Goal: Information Seeking & Learning: Find contact information

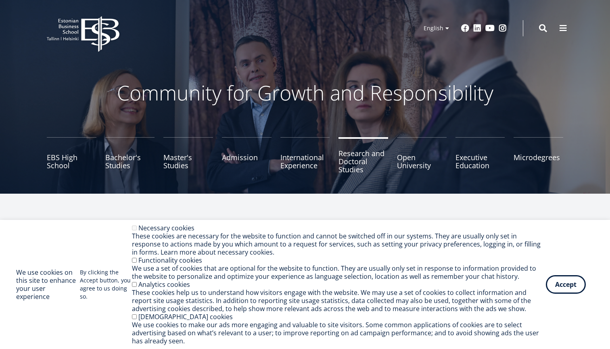
click at [356, 166] on link "Research and Doctoral Studies" at bounding box center [364, 157] width 50 height 40
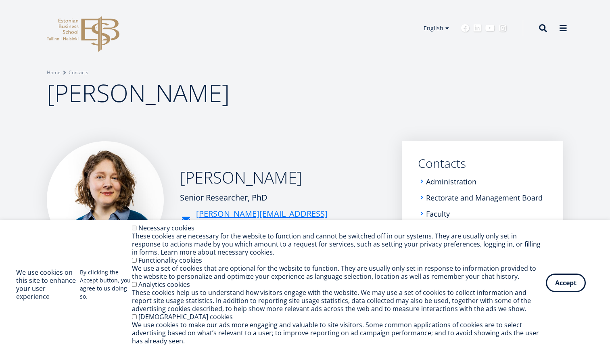
click at [565, 286] on button "Accept" at bounding box center [566, 283] width 40 height 19
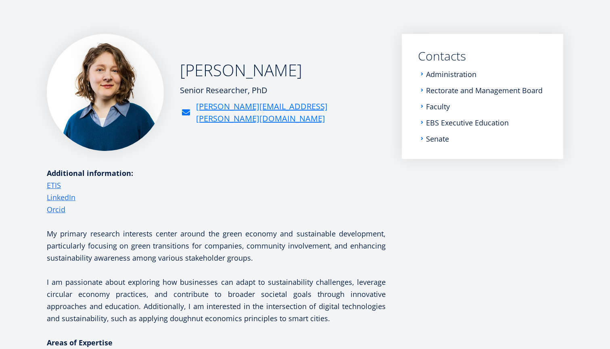
scroll to position [99, 0]
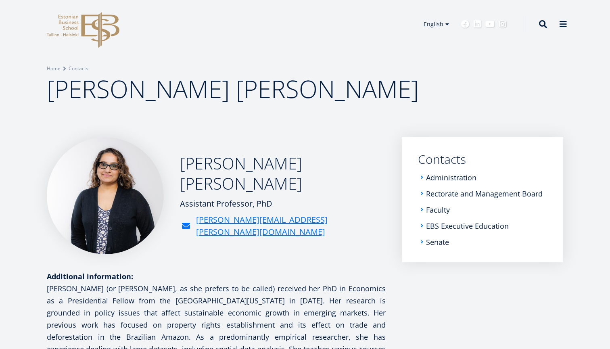
scroll to position [3, 0]
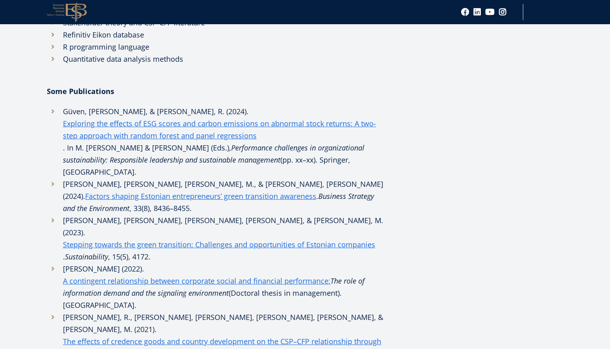
scroll to position [390, 0]
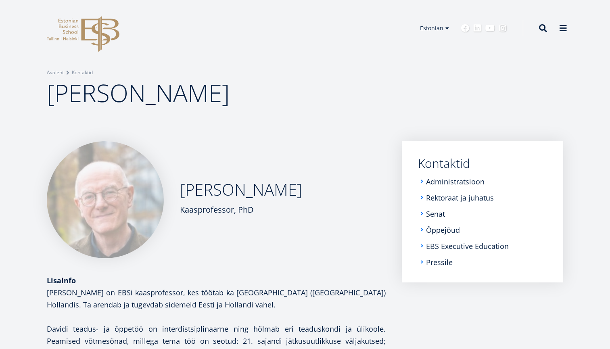
click at [234, 242] on div "David Peck Kaasprofessor, PhD" at bounding box center [216, 199] width 339 height 117
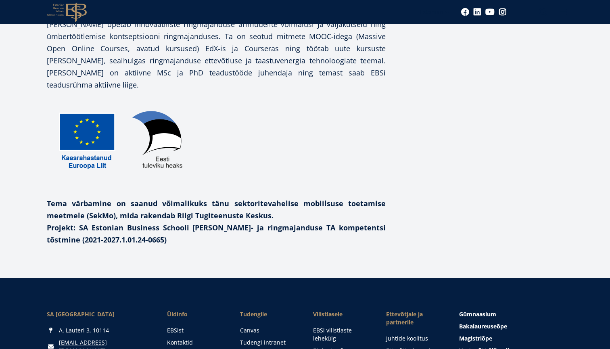
scroll to position [488, 0]
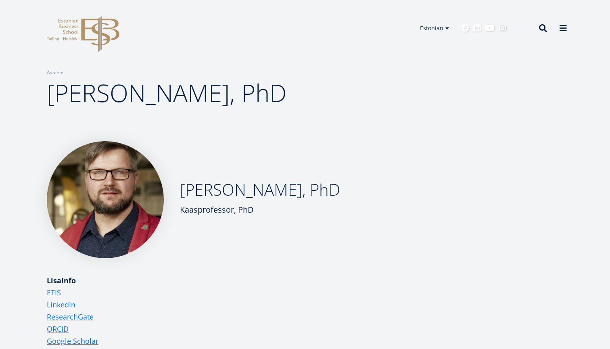
click at [251, 302] on p "ETIS LinkedIn ResearchGate ORCID Google Scholar" at bounding box center [216, 317] width 339 height 61
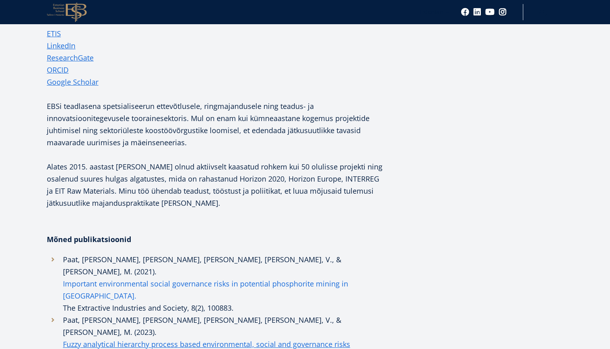
scroll to position [271, 0]
